Goal: Task Accomplishment & Management: Use online tool/utility

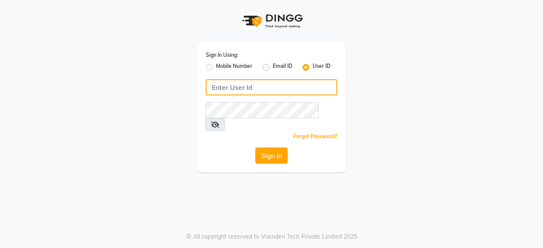
type input "dcspa"
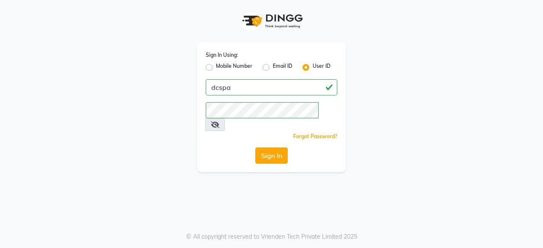
click at [272, 148] on button "Sign In" at bounding box center [271, 156] width 32 height 16
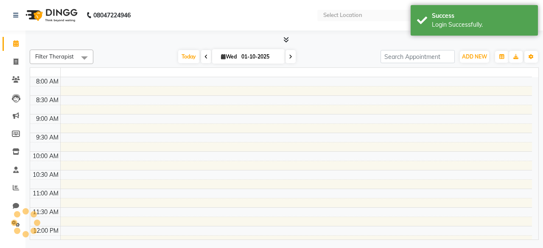
select select "en"
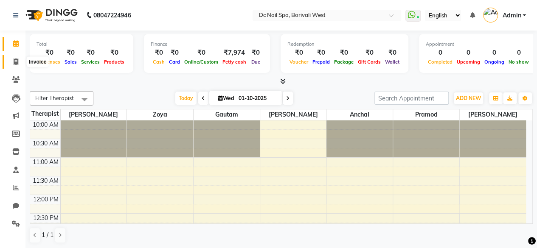
click at [18, 59] on icon at bounding box center [16, 62] width 5 height 6
select select "8056"
select select "service"
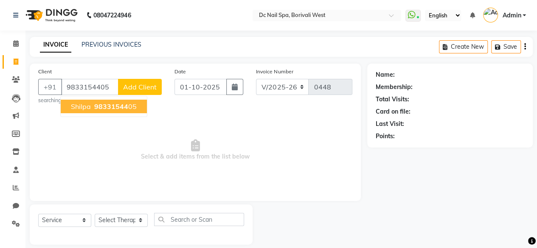
type input "9833154405"
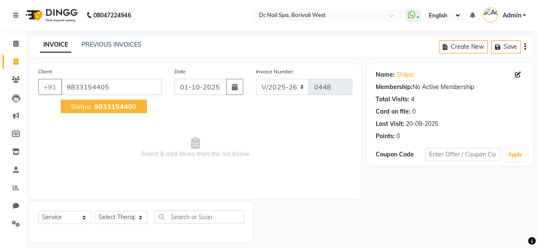
click at [118, 105] on span "983315440" at bounding box center [113, 106] width 38 height 8
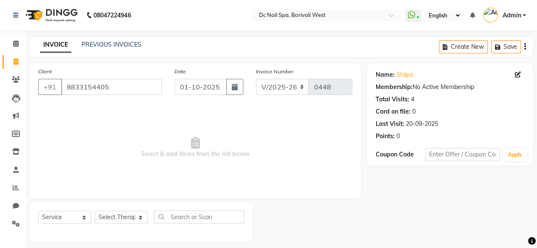
click at [414, 76] on div "Name: [PERSON_NAME]" at bounding box center [450, 74] width 149 height 9
click at [412, 75] on link "Shilpa" at bounding box center [404, 74] width 17 height 9
click at [12, 45] on span at bounding box center [15, 44] width 15 height 10
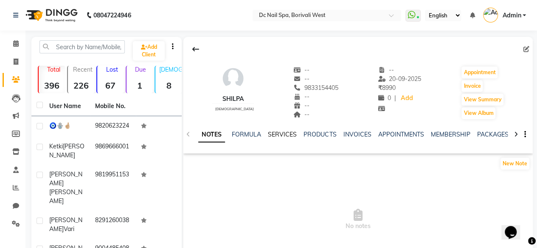
click at [276, 133] on link "SERVICES" at bounding box center [282, 135] width 29 height 8
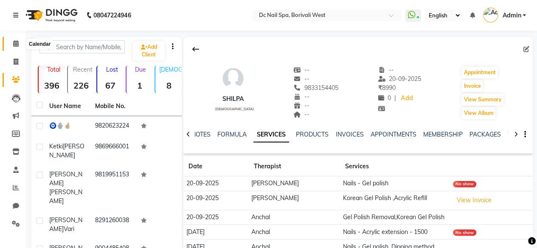
click at [17, 45] on icon at bounding box center [16, 43] width 6 height 6
